Goal: Complete application form

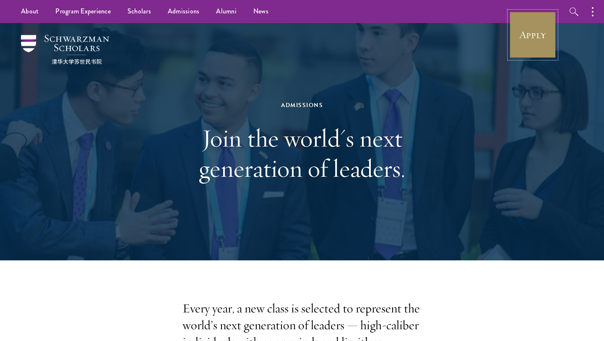
click at [523, 34] on link "Apply" at bounding box center [532, 34] width 47 height 47
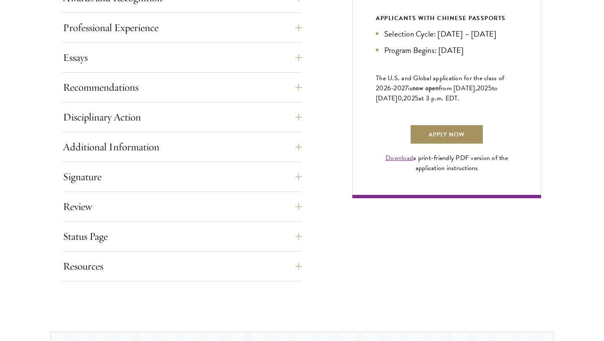
scroll to position [559, 0]
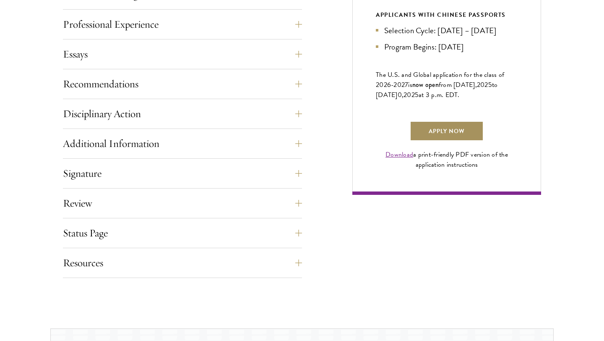
click at [438, 141] on link "Apply Now" at bounding box center [447, 131] width 74 height 20
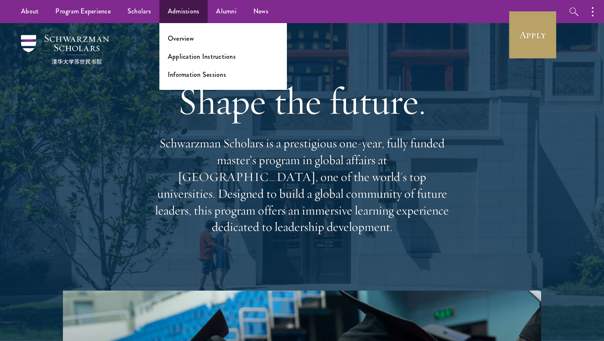
click at [177, 44] on ul "Overview Application Instructions Information Sessions" at bounding box center [223, 56] width 128 height 67
click at [177, 42] on link "Overview" at bounding box center [181, 39] width 26 height 10
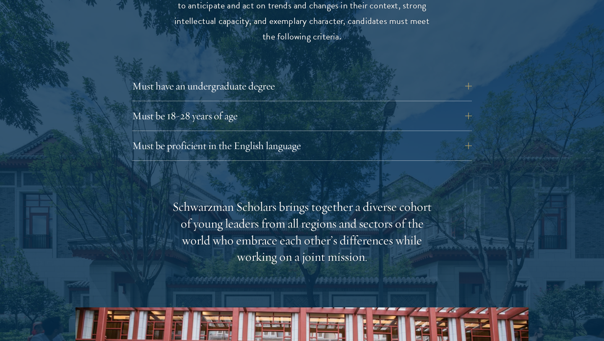
scroll to position [1174, 0]
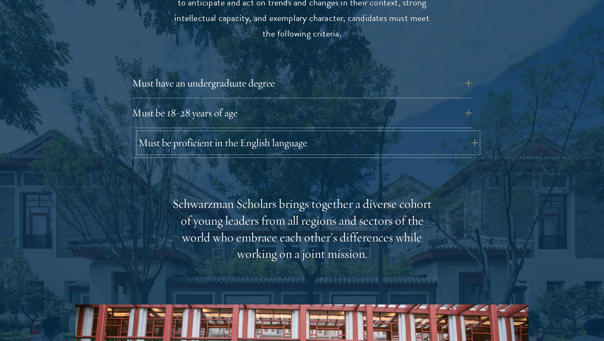
click at [156, 133] on button "Must be proficient in the English language" at bounding box center [308, 143] width 340 height 20
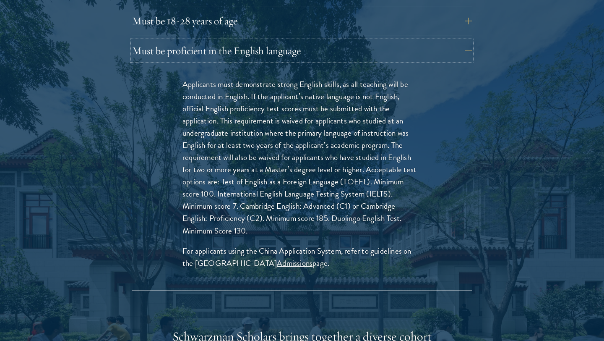
scroll to position [1266, 0]
